Goal: Transaction & Acquisition: Purchase product/service

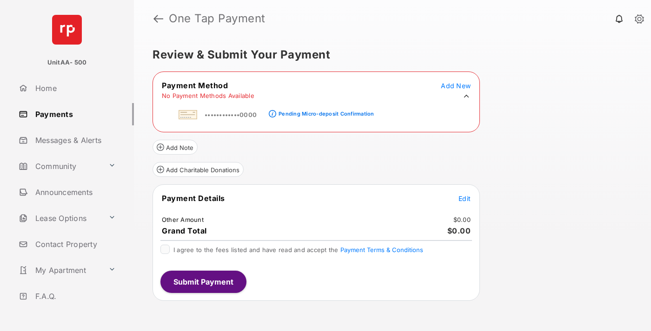
click at [324, 111] on div "Pending Micro-deposit Confirmation" at bounding box center [325, 114] width 95 height 7
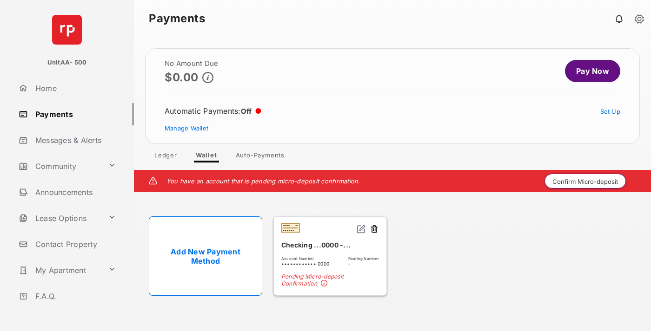
click at [585, 181] on button "Confirm Micro-deposit" at bounding box center [584, 181] width 81 height 15
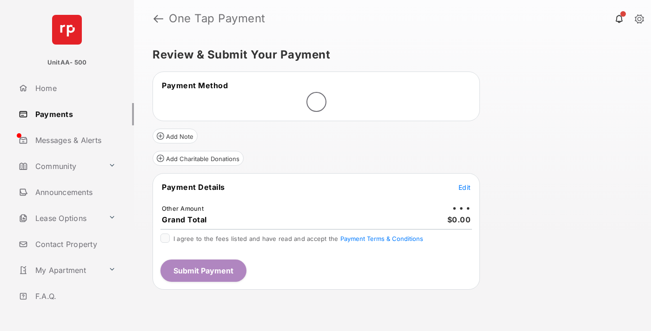
click at [464, 187] on span "Edit" at bounding box center [464, 188] width 12 height 8
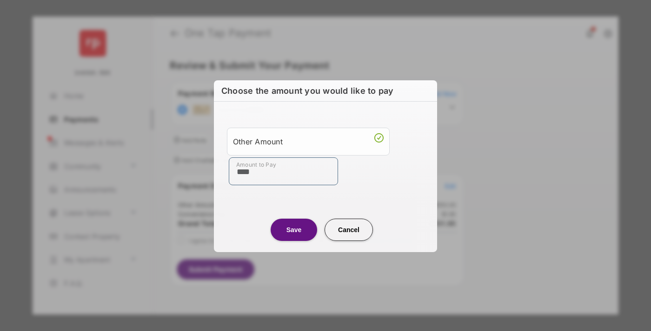
type input "****"
click at [294, 229] on button "Save" at bounding box center [294, 229] width 46 height 22
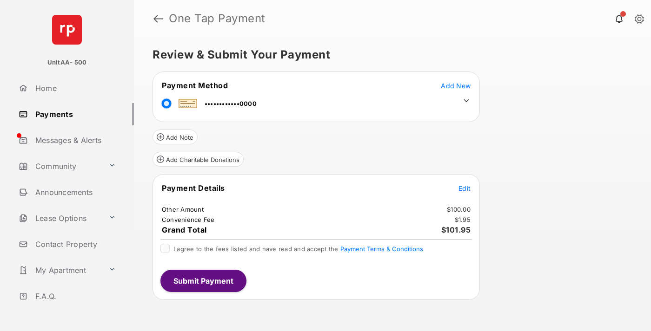
click at [464, 188] on span "Edit" at bounding box center [464, 189] width 12 height 8
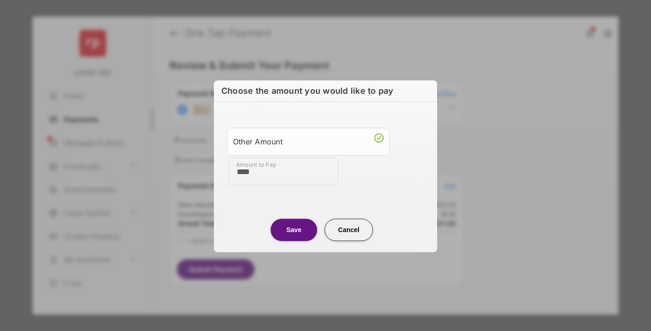
click at [294, 229] on button "Save" at bounding box center [294, 230] width 46 height 22
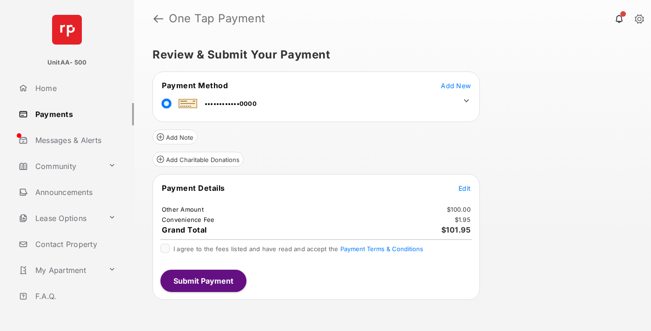
click at [203, 281] on button "Submit Payment" at bounding box center [203, 281] width 86 height 22
